Goal: Information Seeking & Learning: Learn about a topic

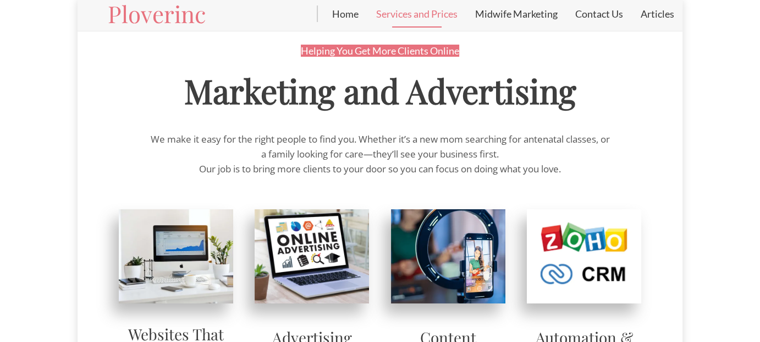
click at [210, 97] on span "Marketing and Advertising" at bounding box center [380, 90] width 392 height 44
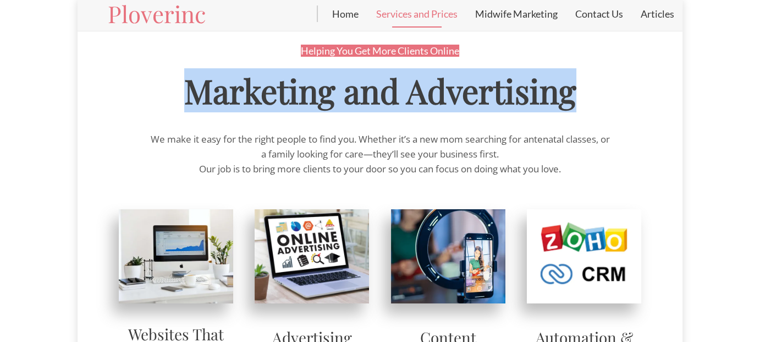
drag, startPoint x: 184, startPoint y: 97, endPoint x: 510, endPoint y: 94, distance: 326.2
click at [559, 90] on span "Marketing and Advertising" at bounding box center [380, 90] width 392 height 44
copy span "Marketing and Advertisin"
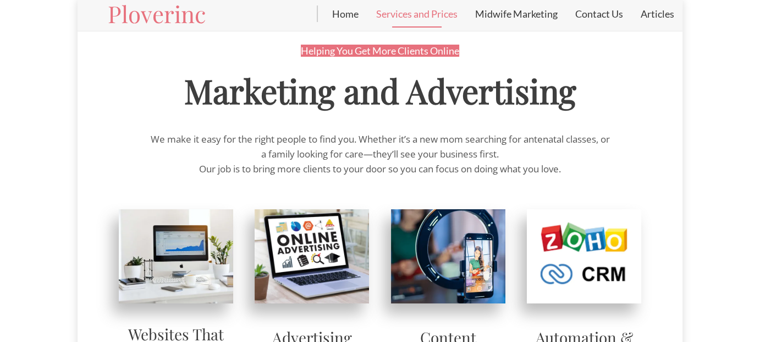
click at [491, 127] on div at bounding box center [380, 119] width 545 height 20
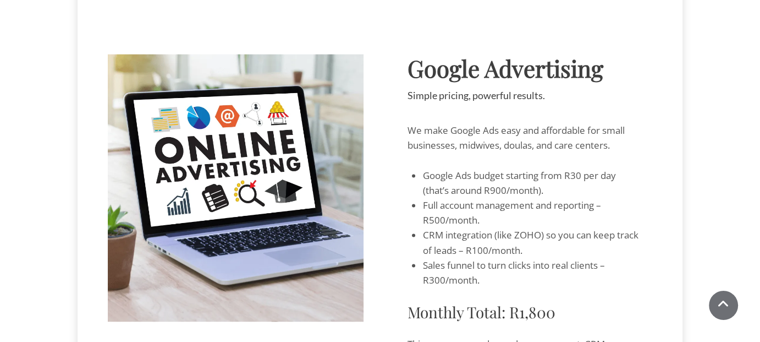
scroll to position [1327, 0]
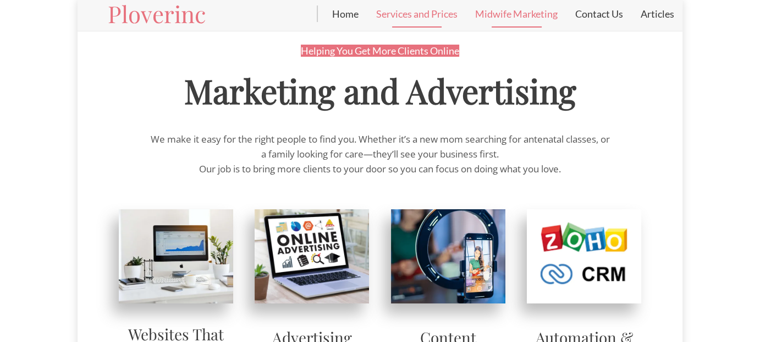
click at [514, 15] on link "Midwife Marketing" at bounding box center [516, 14] width 100 height 28
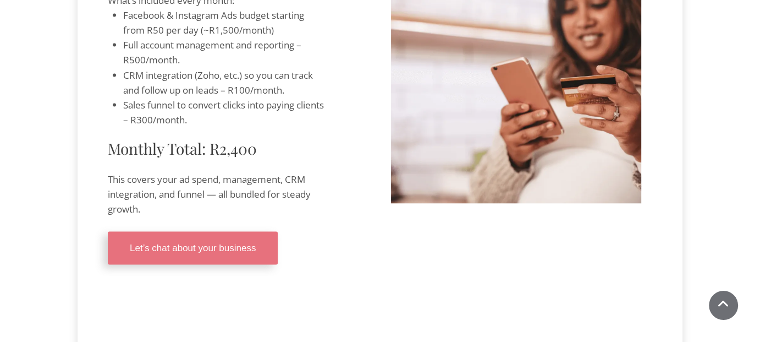
scroll to position [2145, 0]
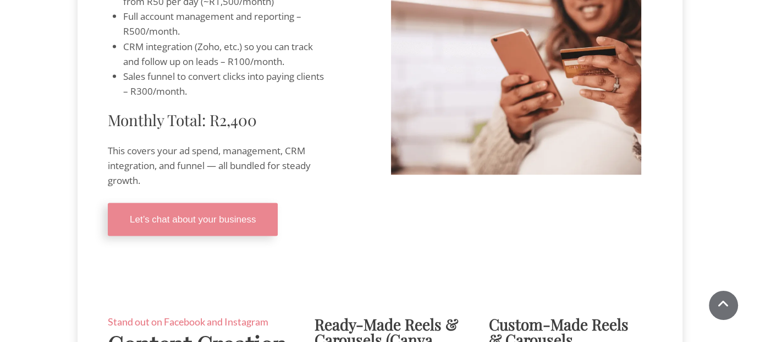
click at [199, 224] on span "Let’s chat about your business" at bounding box center [193, 219] width 126 height 10
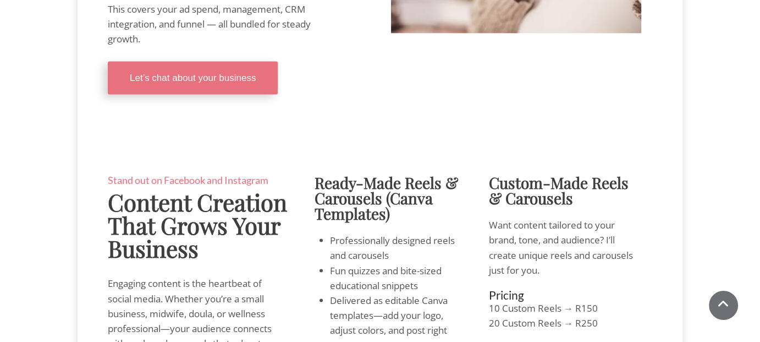
scroll to position [2310, 0]
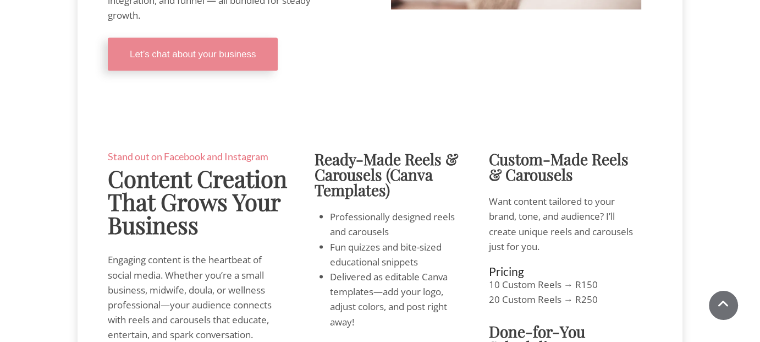
click at [229, 59] on span "Let’s chat about your business" at bounding box center [193, 54] width 126 height 10
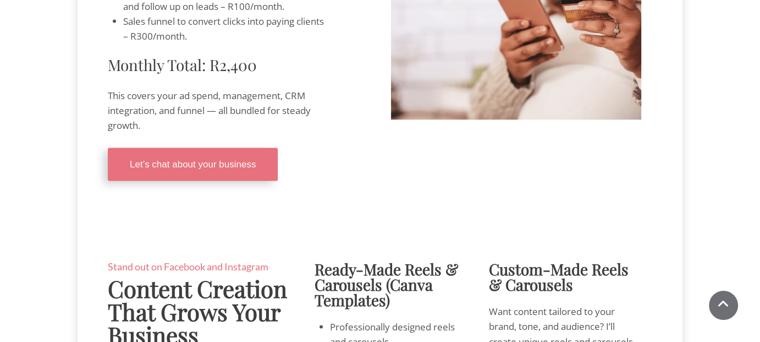
scroll to position [2365, 0]
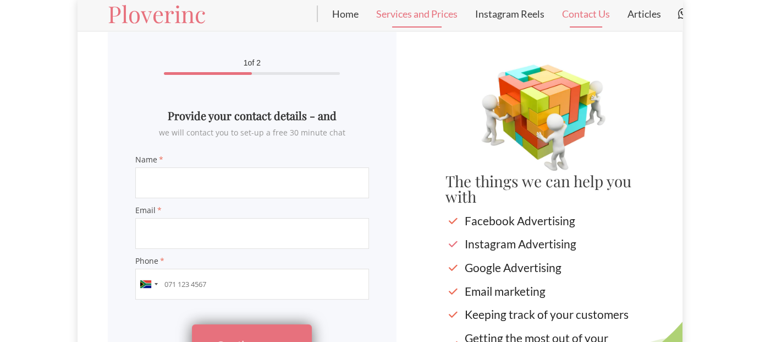
click at [414, 17] on link "Services and Prices" at bounding box center [416, 14] width 99 height 28
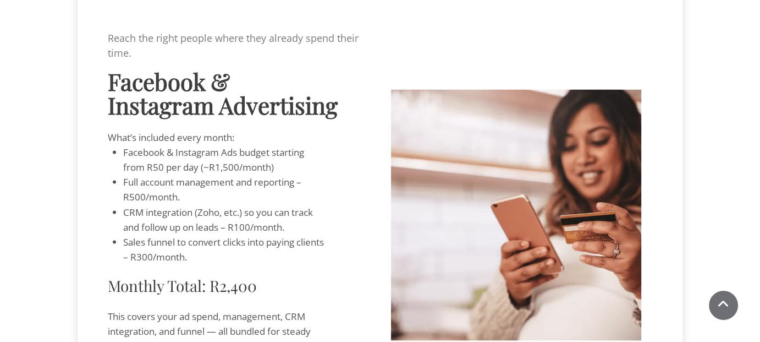
scroll to position [2200, 0]
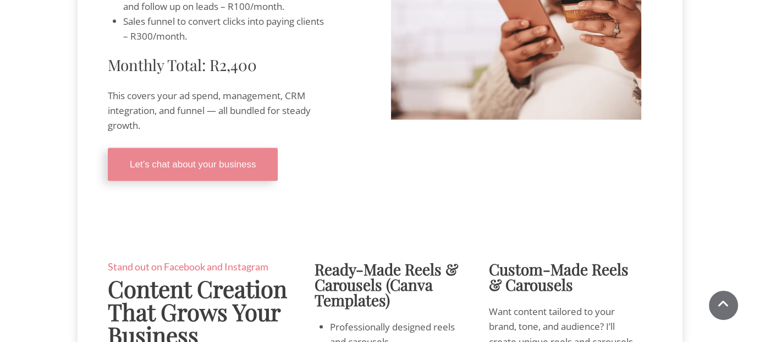
click at [226, 169] on span "Let’s chat about your business" at bounding box center [193, 164] width 126 height 10
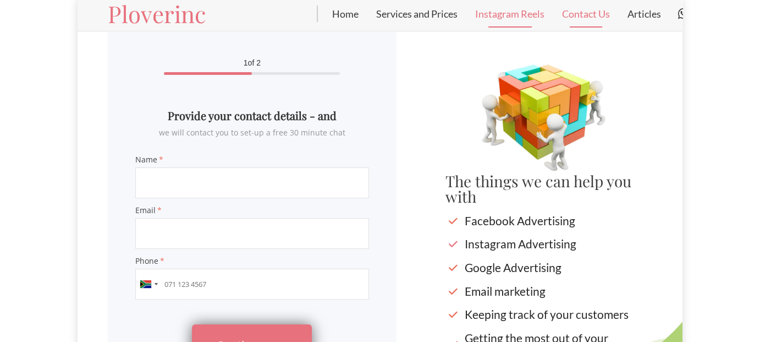
click at [506, 18] on link "Instagram Reels" at bounding box center [509, 14] width 87 height 28
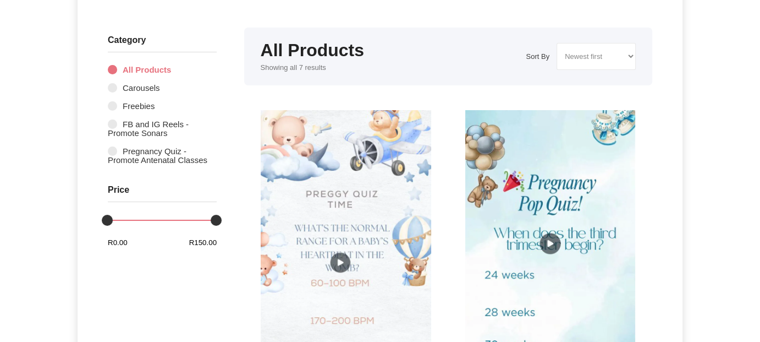
scroll to position [55, 0]
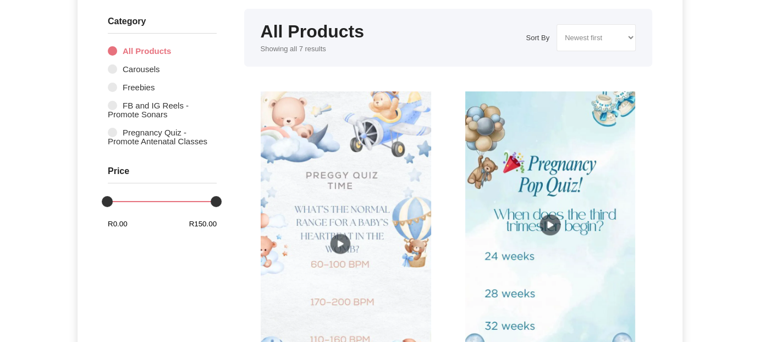
click at [367, 211] on img at bounding box center [346, 242] width 170 height 303
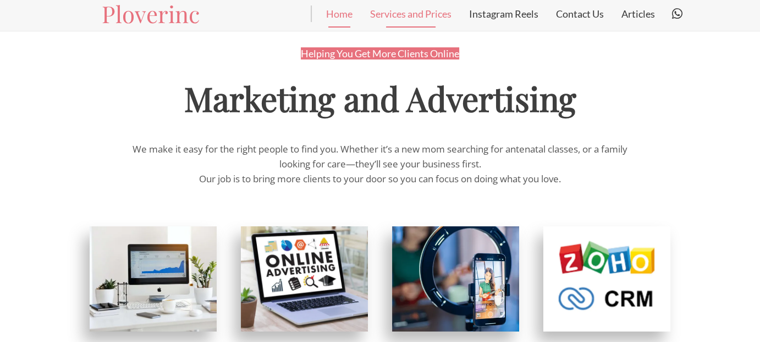
click at [333, 18] on link "Home" at bounding box center [339, 14] width 44 height 28
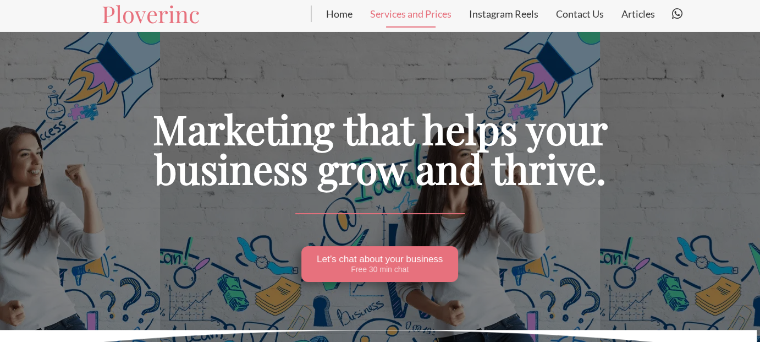
click at [408, 15] on link "Services and Prices" at bounding box center [410, 14] width 99 height 28
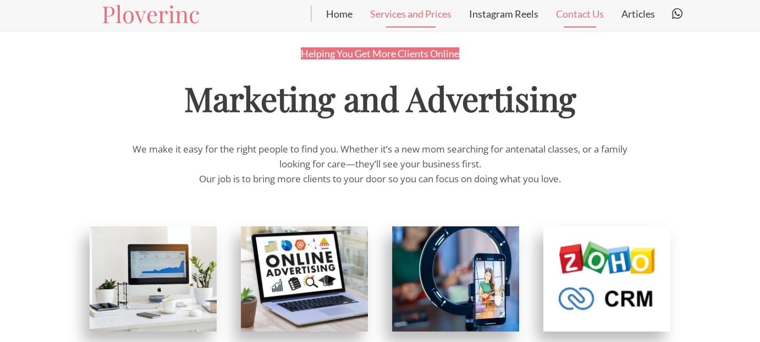
click at [580, 9] on link "Contact Us" at bounding box center [579, 14] width 65 height 28
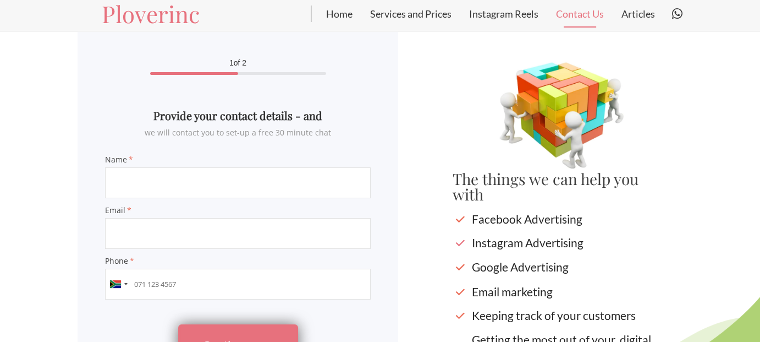
click at [203, 237] on input "Email" at bounding box center [238, 233] width 266 height 31
click at [227, 189] on input "Name" at bounding box center [238, 182] width 266 height 31
click at [110, 197] on input "Name" at bounding box center [238, 182] width 266 height 31
click at [294, 185] on input "Name" at bounding box center [238, 182] width 266 height 31
click at [239, 113] on h2 "Provide your contact details - and" at bounding box center [238, 115] width 266 height 15
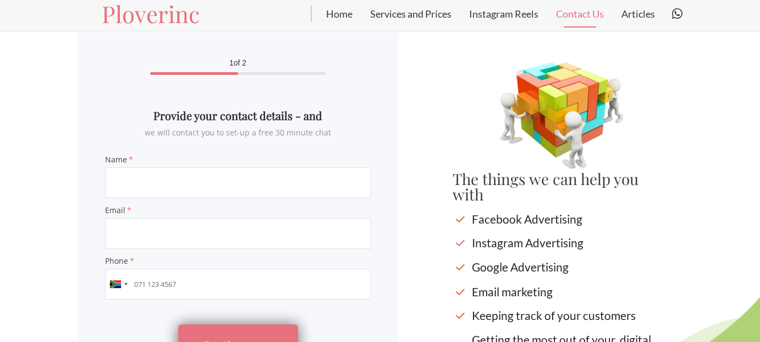
click at [241, 178] on input "Name" at bounding box center [238, 182] width 266 height 31
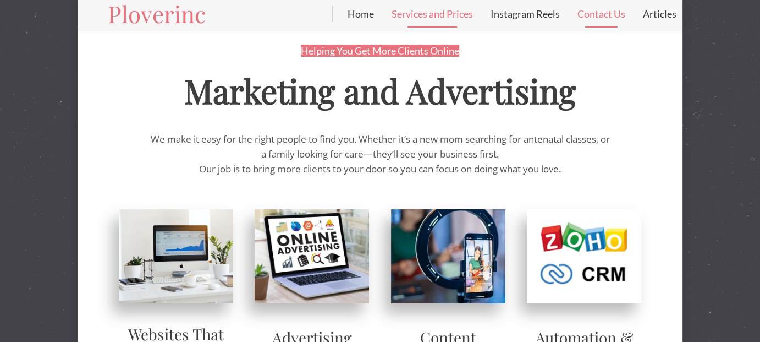
click at [601, 17] on link "Contact Us" at bounding box center [601, 14] width 65 height 28
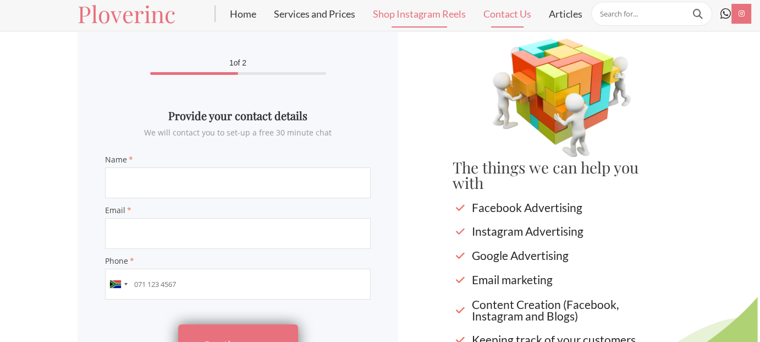
click at [419, 10] on link "Shop Instagram Reels" at bounding box center [419, 14] width 111 height 28
click at [425, 17] on link "Shop Instagram Reels" at bounding box center [419, 14] width 111 height 28
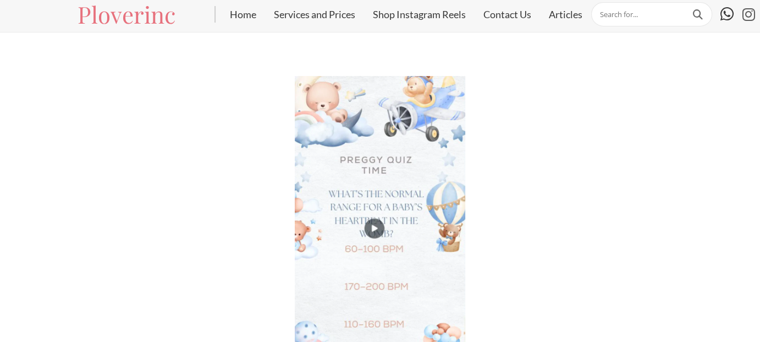
click at [751, 13] on icon at bounding box center [749, 15] width 28 height 28
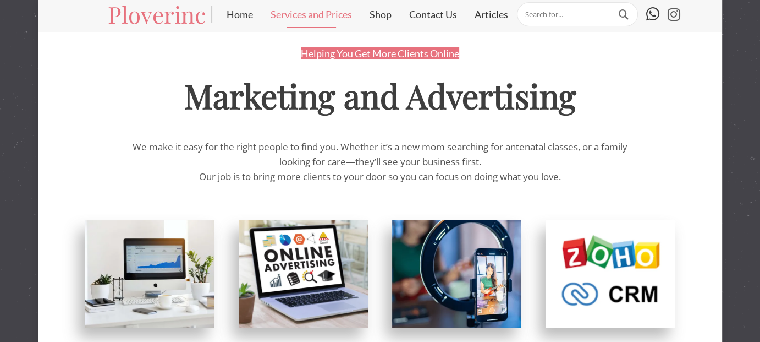
click at [536, 10] on input "text" at bounding box center [577, 14] width 121 height 24
type input "google"
click at [615, 8] on button at bounding box center [624, 14] width 18 height 12
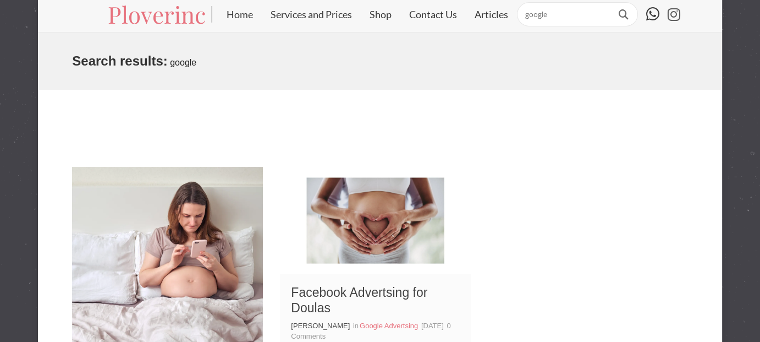
drag, startPoint x: 559, startPoint y: 13, endPoint x: 422, endPoint y: 30, distance: 137.5
click at [425, 29] on div "Ploverinc Home Services and Prices" at bounding box center [380, 16] width 684 height 32
type input "content"
click at [615, 8] on button at bounding box center [624, 14] width 18 height 12
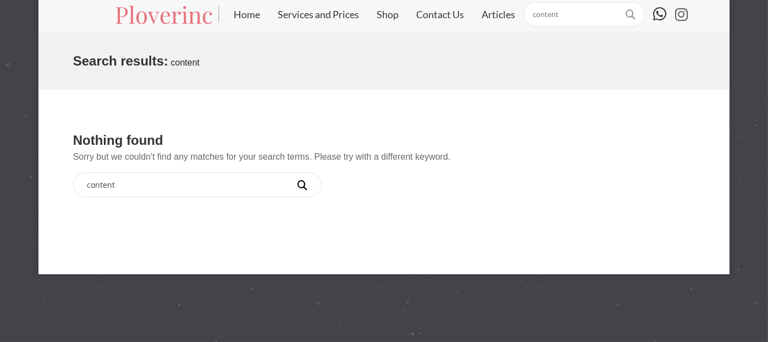
click at [635, 12] on button at bounding box center [631, 14] width 18 height 12
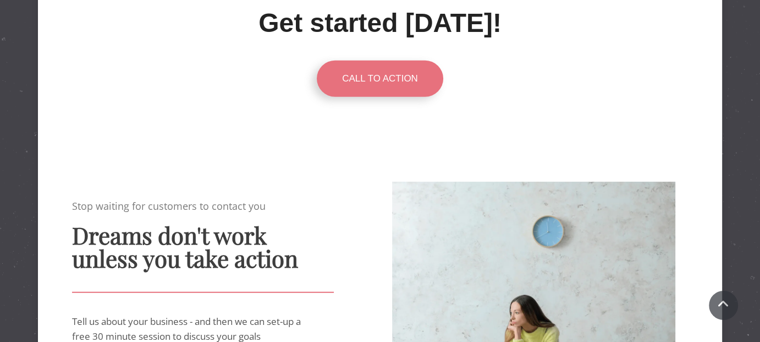
scroll to position [2880, 0]
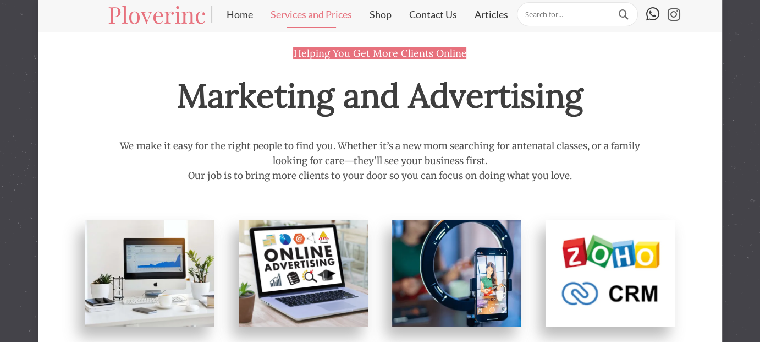
click at [424, 153] on p "We make it easy for the right people to find you. Whether it’s a new mom search…" at bounding box center [379, 154] width 523 height 30
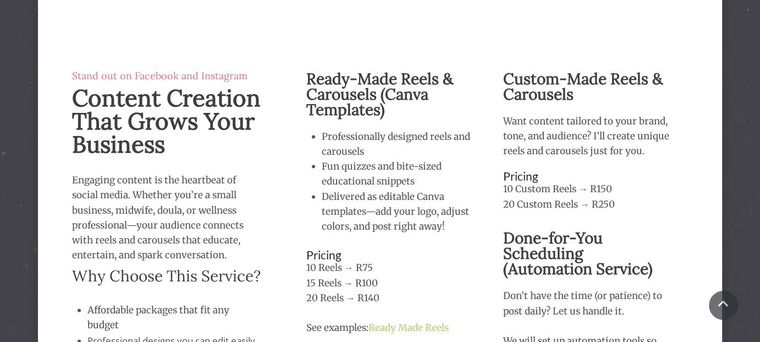
scroll to position [2404, 0]
